Goal: Task Accomplishment & Management: Complete application form

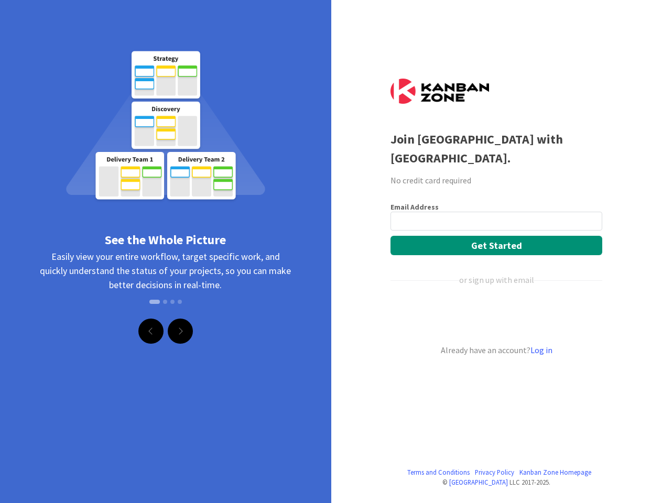
click at [331, 252] on div "See the Whole Picture Easily view your entire workflow, target specific work, a…" at bounding box center [165, 159] width 331 height 318
click at [151, 331] on span at bounding box center [150, 331] width 5 height 8
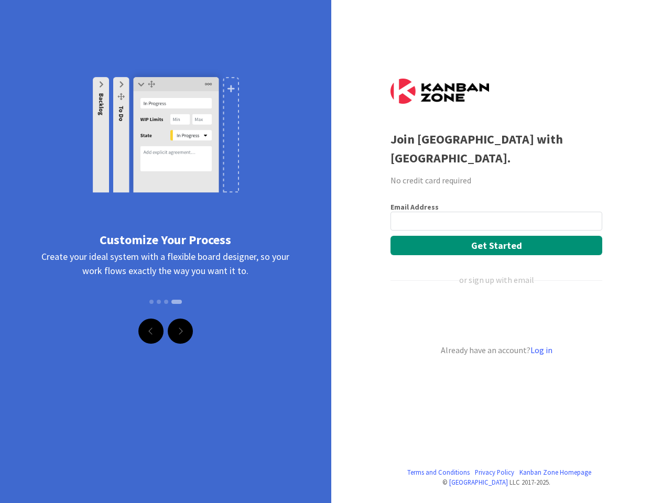
click at [180, 331] on span at bounding box center [180, 331] width 5 height 8
click at [497, 245] on button "Get Started" at bounding box center [497, 245] width 212 height 19
